Goal: Information Seeking & Learning: Check status

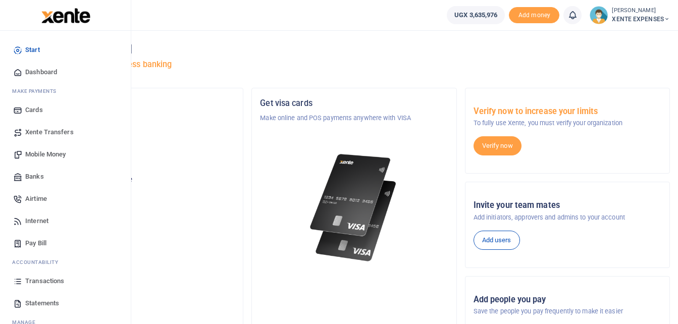
click at [61, 282] on span "Transactions" at bounding box center [44, 281] width 39 height 10
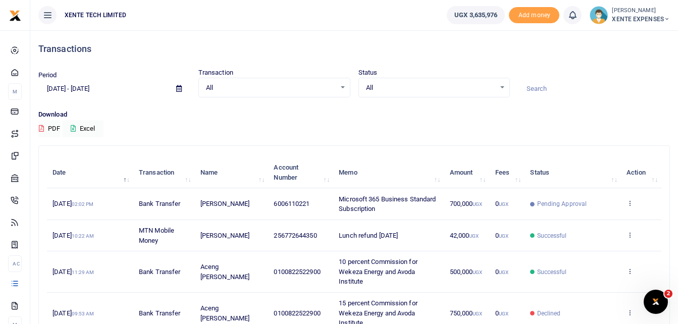
click at [177, 86] on icon at bounding box center [179, 88] width 6 height 7
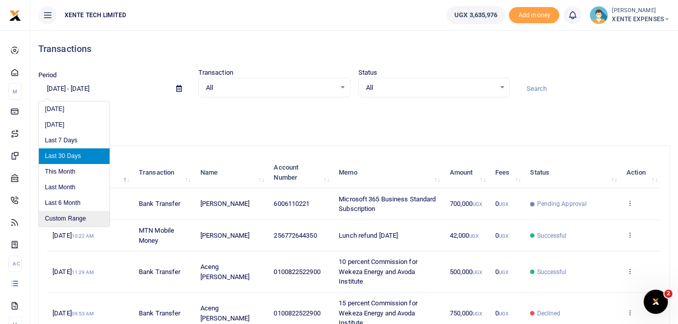
click at [79, 217] on li "Custom Range" at bounding box center [74, 219] width 71 height 16
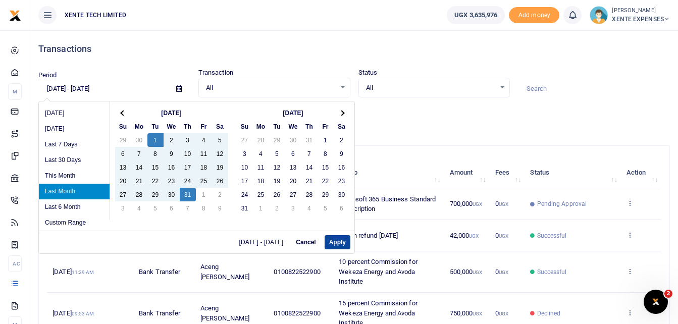
click at [337, 242] on button "Apply" at bounding box center [338, 242] width 26 height 14
type input "07/01/2025 - 07/31/2025"
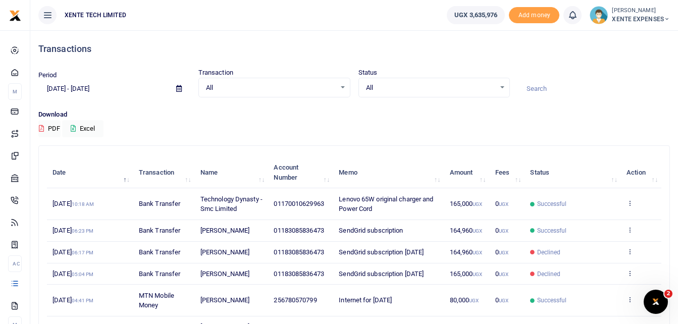
click at [540, 84] on input at bounding box center [594, 88] width 152 height 17
type input "A"
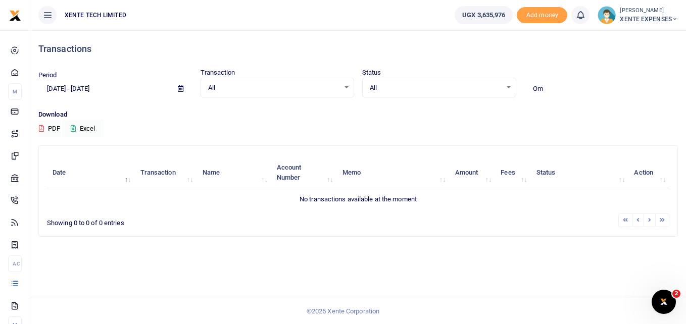
type input "O"
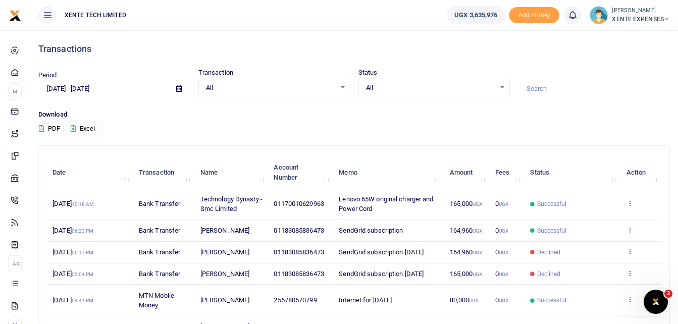
click at [178, 88] on icon at bounding box center [179, 88] width 6 height 7
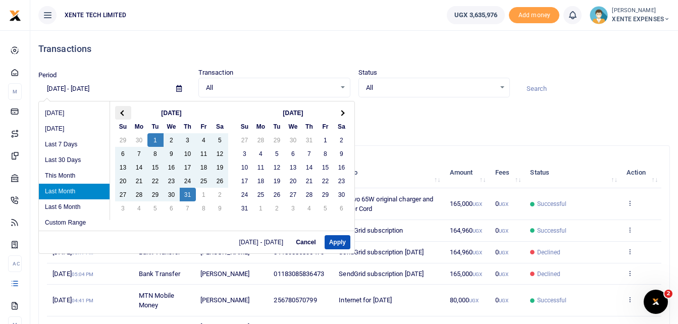
click at [123, 110] on span at bounding box center [123, 113] width 6 height 6
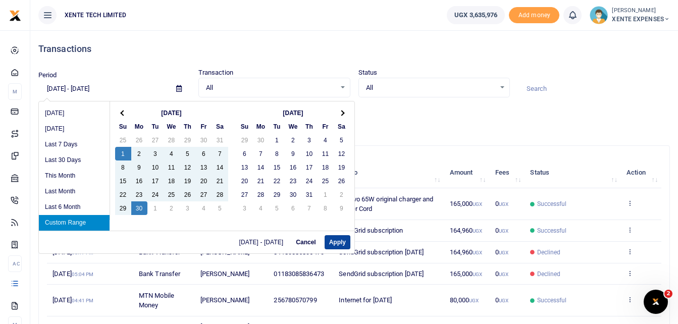
click at [343, 240] on button "Apply" at bounding box center [338, 242] width 26 height 14
type input "06/01/2025 - 06/30/2025"
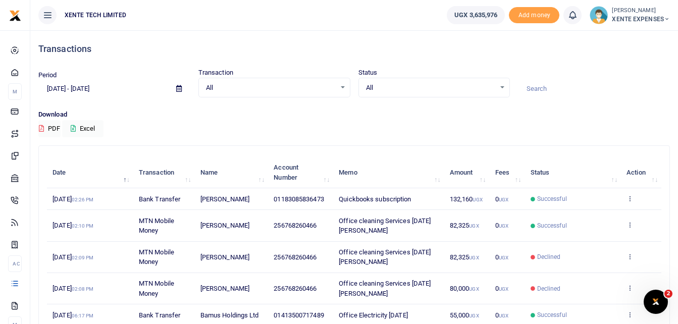
click at [553, 82] on input at bounding box center [594, 88] width 152 height 17
type input "A"
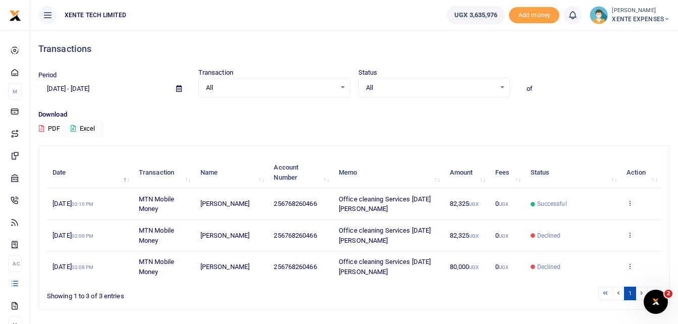
type input "o"
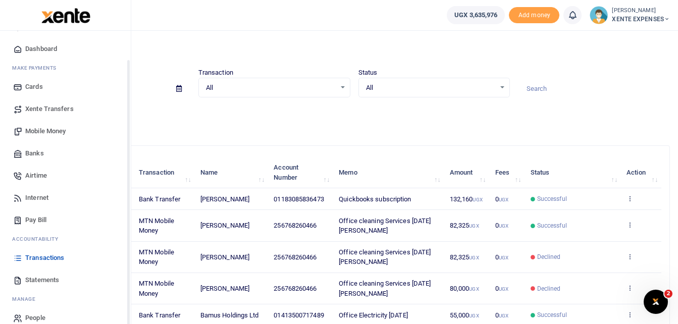
scroll to position [36, 0]
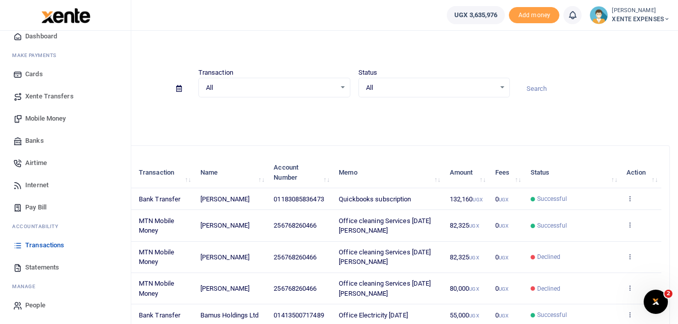
click at [50, 242] on span "Transactions" at bounding box center [44, 245] width 39 height 10
